Goal: Transaction & Acquisition: Purchase product/service

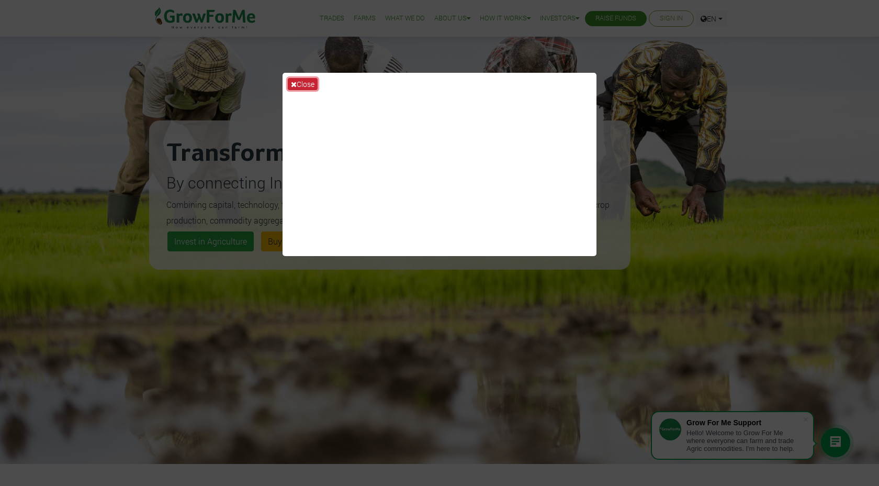
click at [301, 86] on button "Close" at bounding box center [303, 84] width 30 height 12
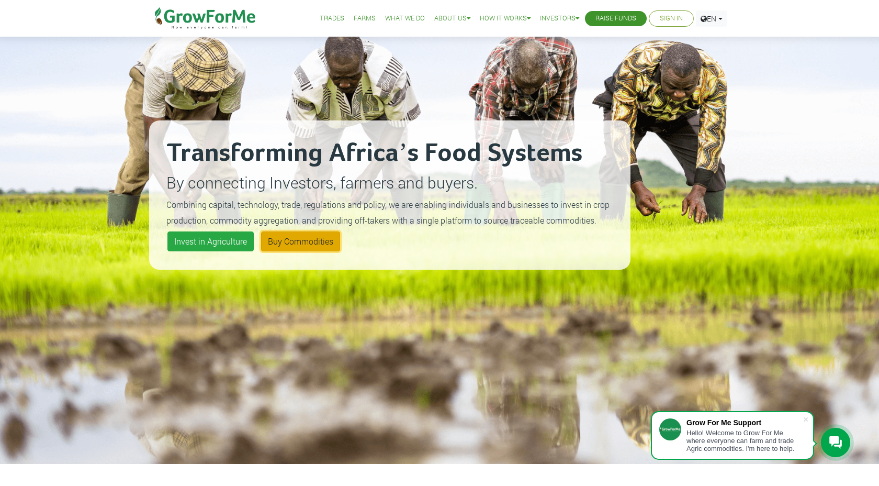
click at [287, 239] on link "Buy Commodities" at bounding box center [300, 241] width 79 height 20
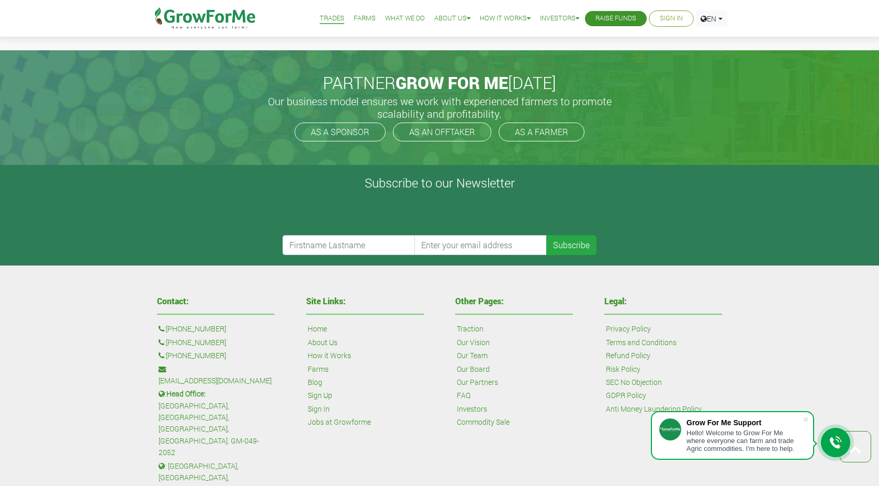
scroll to position [1318, 0]
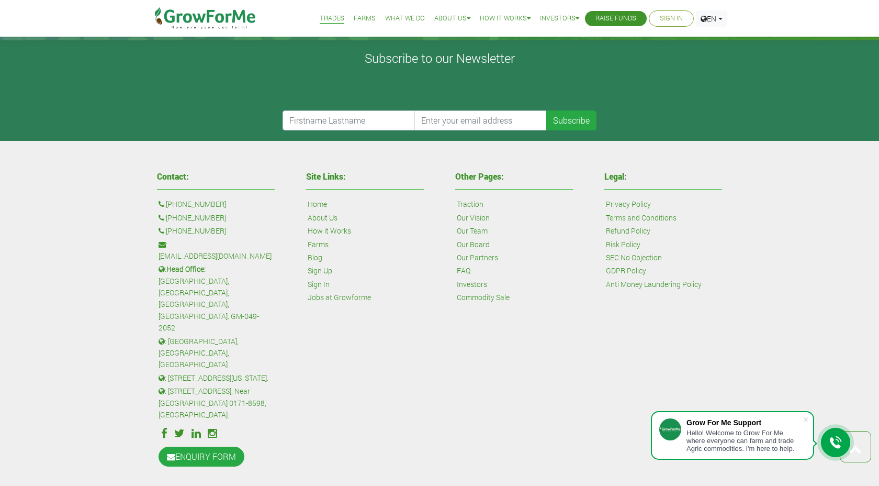
click at [649, 146] on div "Contact: : +1 38 532 73478 : +447868813772 : +233 24 243 6884 : sales@growforme…" at bounding box center [439, 319] width 879 height 356
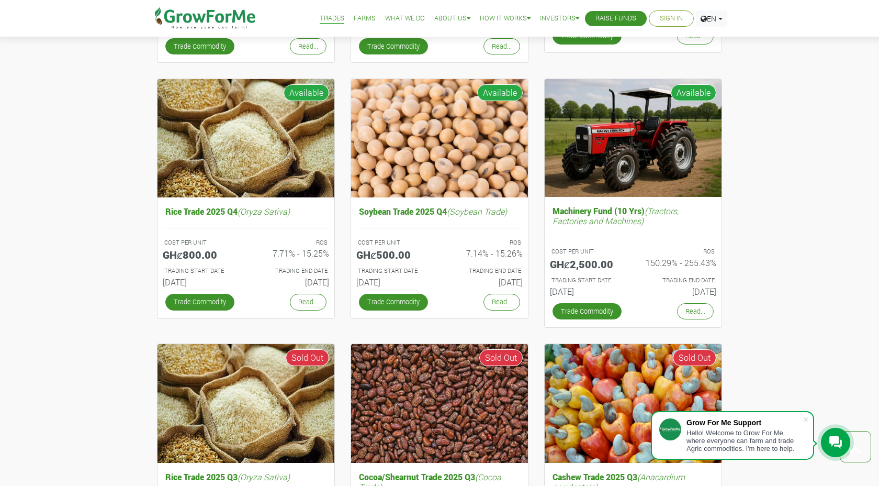
scroll to position [0, 0]
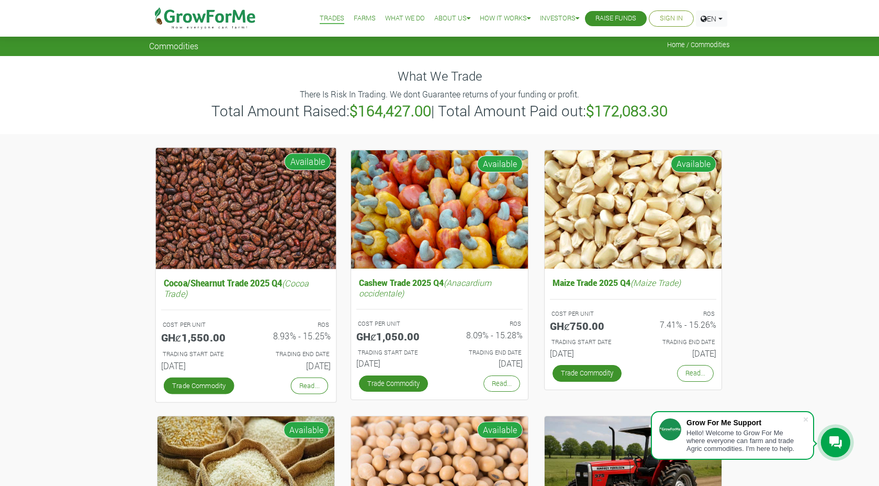
click at [221, 264] on img at bounding box center [246, 208] width 181 height 121
